Goal: Entertainment & Leisure: Consume media (video, audio)

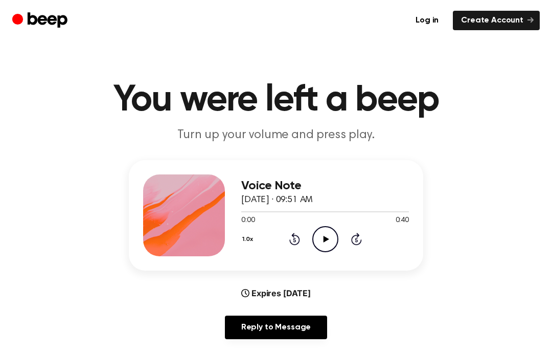
click at [331, 232] on icon "Play Audio" at bounding box center [325, 239] width 26 height 26
click at [329, 237] on icon "Pause Audio" at bounding box center [325, 239] width 26 height 26
click at [312, 233] on icon "Play Audio" at bounding box center [325, 239] width 26 height 26
click at [292, 236] on icon at bounding box center [294, 239] width 11 height 12
click at [294, 244] on icon at bounding box center [294, 239] width 11 height 12
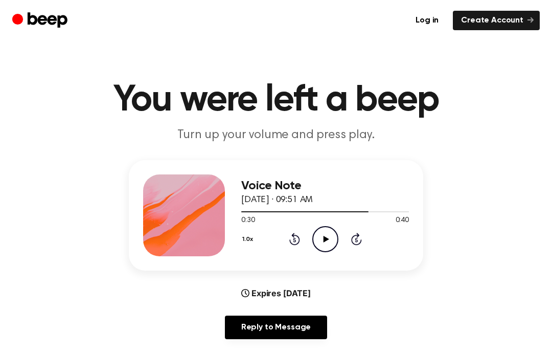
click at [294, 244] on icon at bounding box center [294, 239] width 11 height 12
click at [295, 241] on icon "Rewind 5 seconds" at bounding box center [294, 238] width 11 height 13
click at [288, 246] on div "1.0x Rewind 5 seconds Play Audio Skip 5 seconds" at bounding box center [325, 239] width 168 height 26
click at [311, 236] on div "1.0x Rewind 5 seconds Play Audio Skip 5 seconds" at bounding box center [325, 239] width 168 height 26
click at [327, 239] on icon at bounding box center [326, 239] width 6 height 7
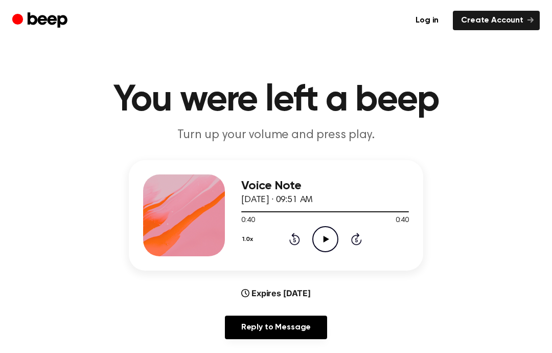
click at [291, 243] on icon at bounding box center [294, 239] width 11 height 12
click at [294, 247] on div "1.0x Rewind 5 seconds Play Audio Skip 5 seconds" at bounding box center [325, 239] width 168 height 26
click at [291, 248] on div "1.0x Rewind 5 seconds Play Audio Skip 5 seconds" at bounding box center [325, 239] width 168 height 26
click at [297, 243] on icon at bounding box center [294, 239] width 11 height 12
click at [300, 247] on div "1.0x Rewind 5 seconds Play Audio Skip 5 seconds" at bounding box center [325, 239] width 168 height 26
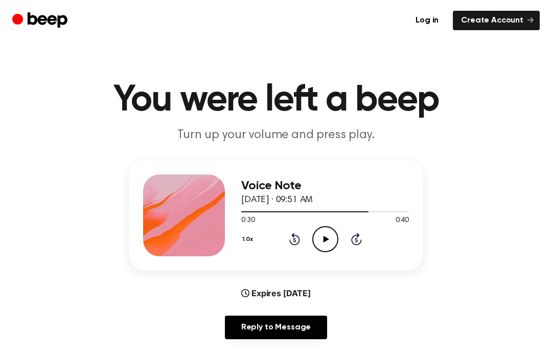
click at [297, 243] on icon at bounding box center [294, 239] width 11 height 12
click at [292, 245] on icon "Rewind 5 seconds" at bounding box center [294, 238] width 11 height 13
click at [296, 247] on div "1.0x Rewind 5 seconds Play Audio Skip 5 seconds" at bounding box center [325, 239] width 168 height 26
click at [297, 245] on div "1.0x Rewind 5 seconds Play Audio Skip 5 seconds" at bounding box center [325, 239] width 168 height 26
click at [292, 244] on icon at bounding box center [294, 239] width 11 height 12
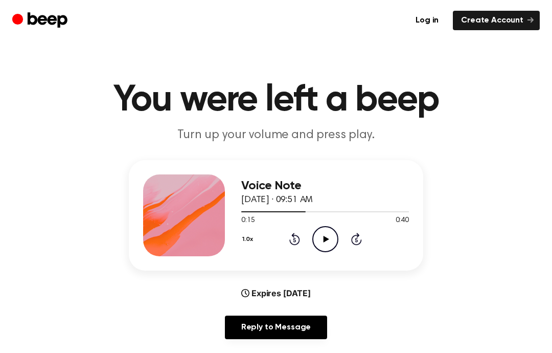
click at [292, 244] on icon at bounding box center [294, 239] width 11 height 12
click at [291, 241] on icon at bounding box center [294, 239] width 11 height 12
click at [297, 243] on icon at bounding box center [294, 239] width 11 height 12
click at [290, 239] on icon at bounding box center [294, 239] width 11 height 12
click at [317, 245] on icon "Play Audio" at bounding box center [325, 239] width 26 height 26
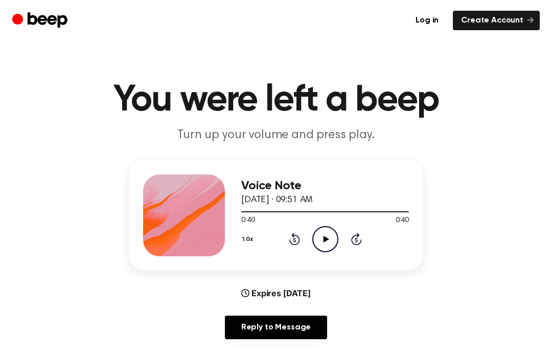
click at [332, 244] on icon "Play Audio" at bounding box center [325, 239] width 26 height 26
